Goal: Task Accomplishment & Management: Manage account settings

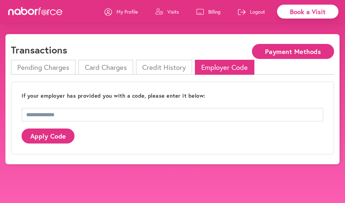
click at [121, 10] on p "My Profile" at bounding box center [127, 11] width 21 height 7
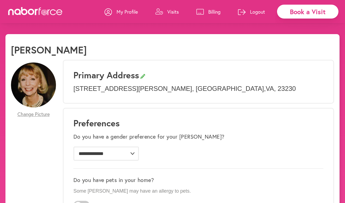
click at [171, 12] on p "Visits" at bounding box center [172, 11] width 11 height 7
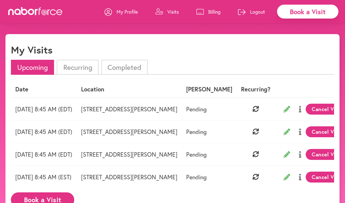
click at [259, 12] on p "Logout" at bounding box center [257, 11] width 15 height 7
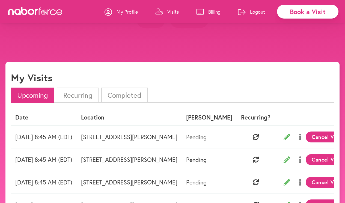
click at [150, 28] on button "Yes" at bounding box center [151, 20] width 28 height 15
